Goal: Task Accomplishment & Management: Manage account settings

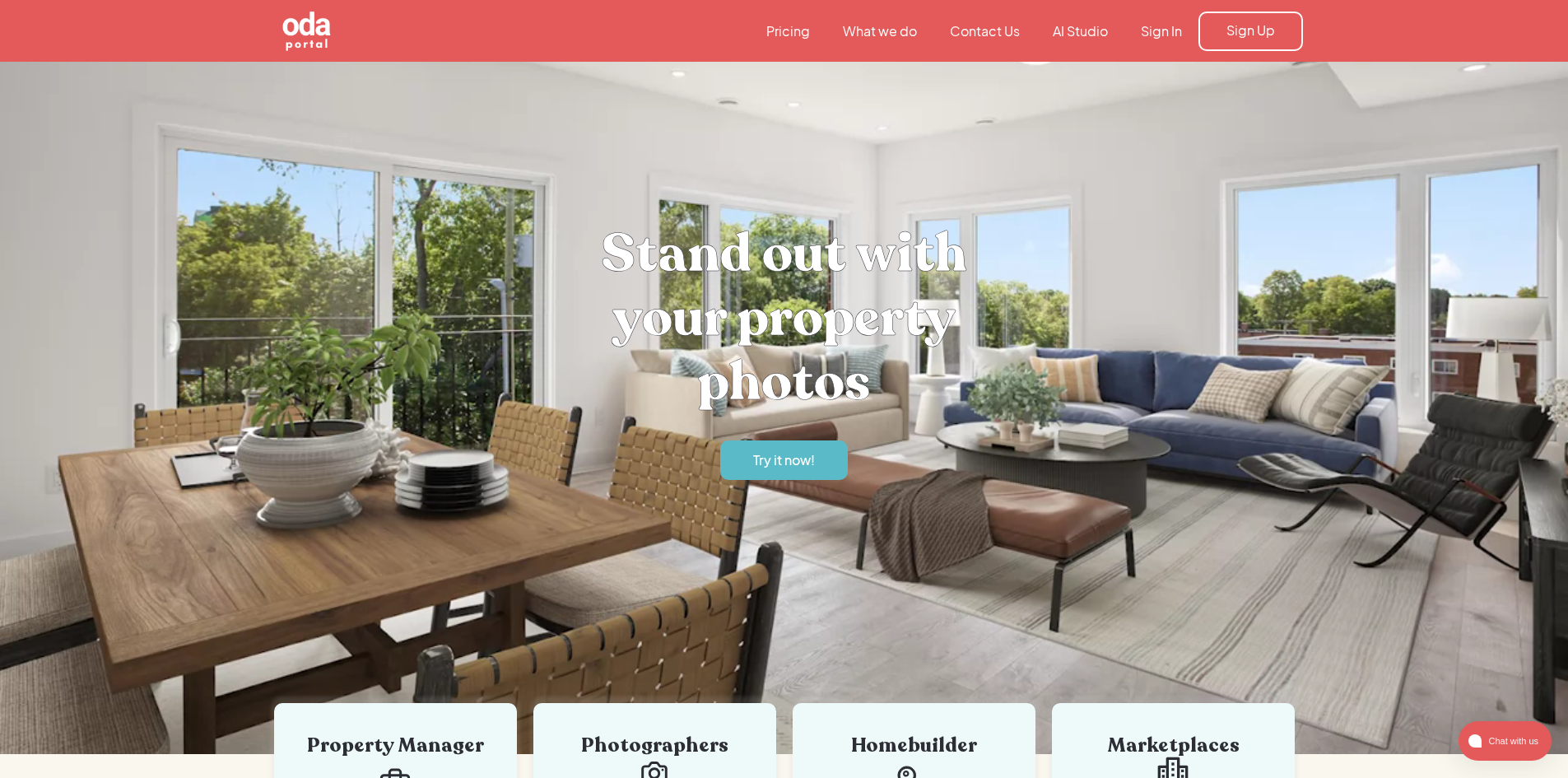
click at [1161, 28] on link "Sign In" at bounding box center [1162, 31] width 74 height 18
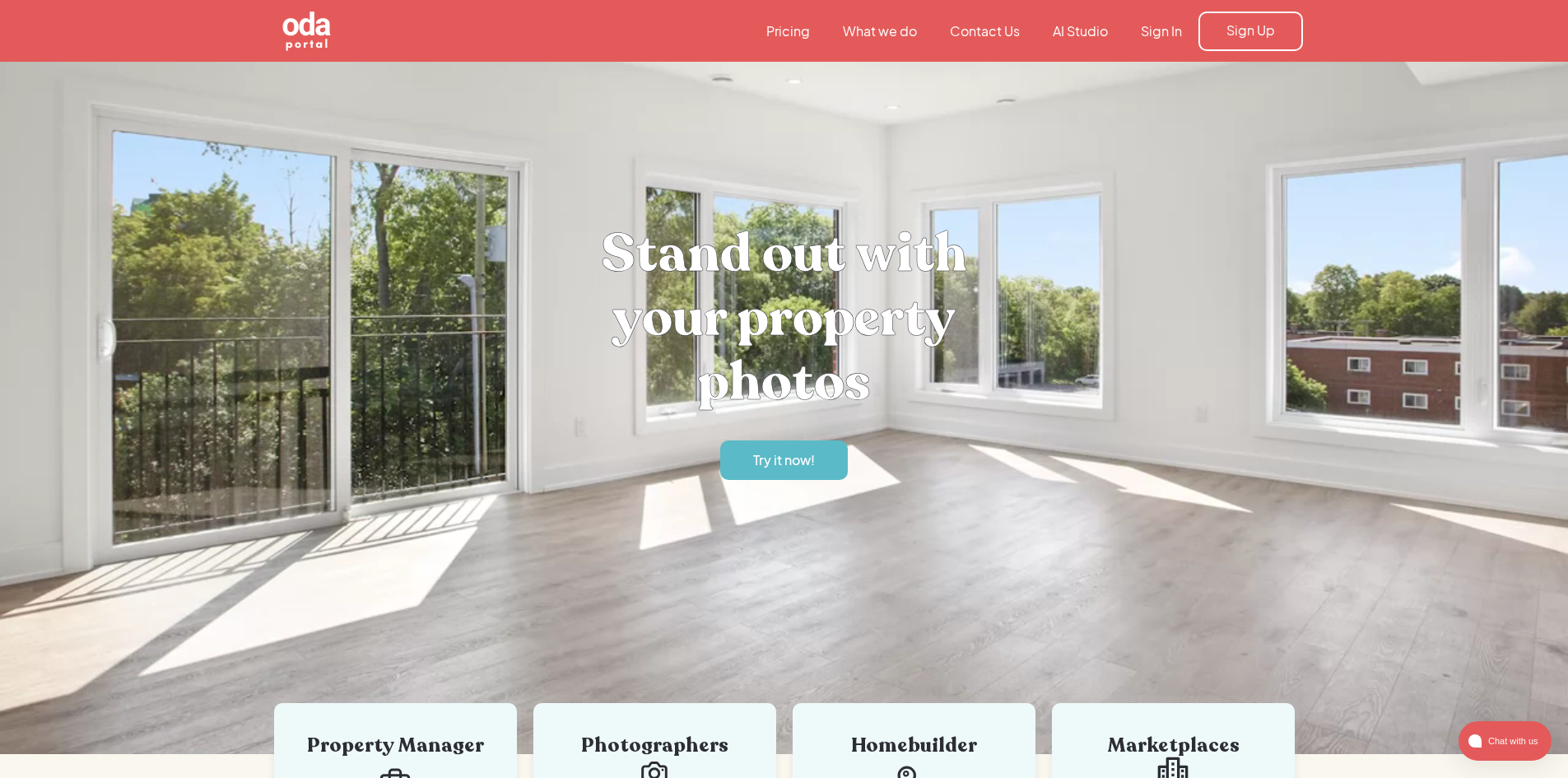
click at [1173, 33] on link "Sign In" at bounding box center [1162, 31] width 74 height 18
